Goal: Task Accomplishment & Management: Manage account settings

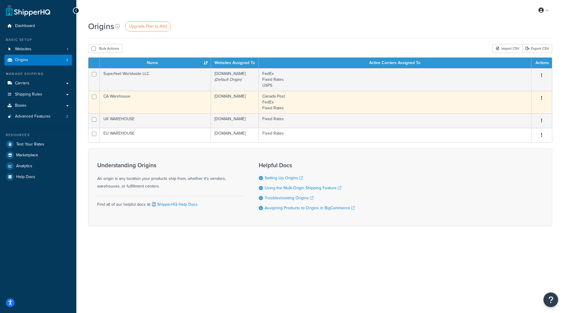
click at [157, 110] on td "CA Warehouse" at bounding box center [155, 102] width 111 height 23
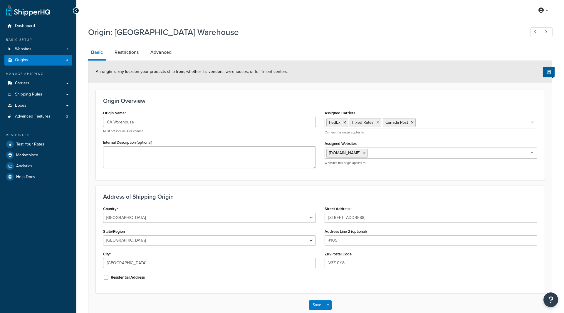
select select "1039"
select select "62"
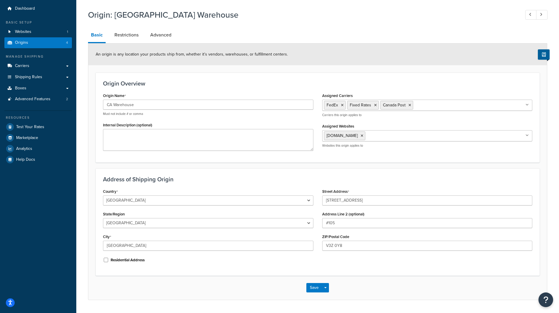
scroll to position [34, 0]
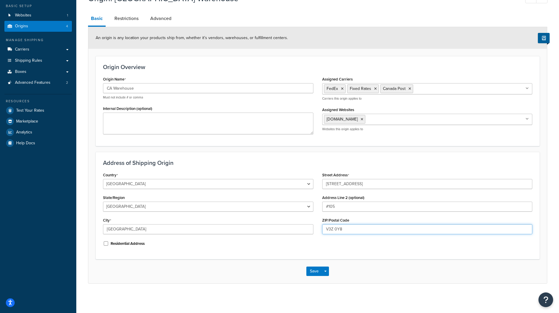
drag, startPoint x: 368, startPoint y: 228, endPoint x: 280, endPoint y: 231, distance: 87.6
click at [283, 231] on div "Country [GEOGRAPHIC_DATA] [GEOGRAPHIC_DATA] [GEOGRAPHIC_DATA] [GEOGRAPHIC_DATA]…" at bounding box center [318, 211] width 438 height 81
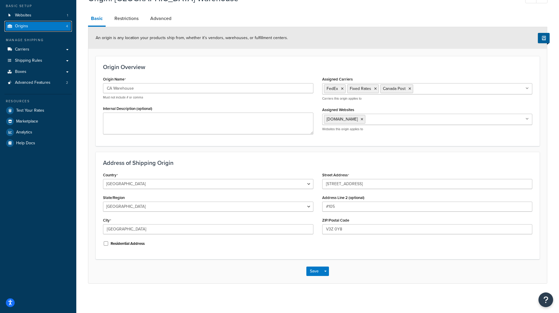
click at [17, 25] on span "Origins" at bounding box center [21, 26] width 13 height 5
